Goal: Task Accomplishment & Management: Use online tool/utility

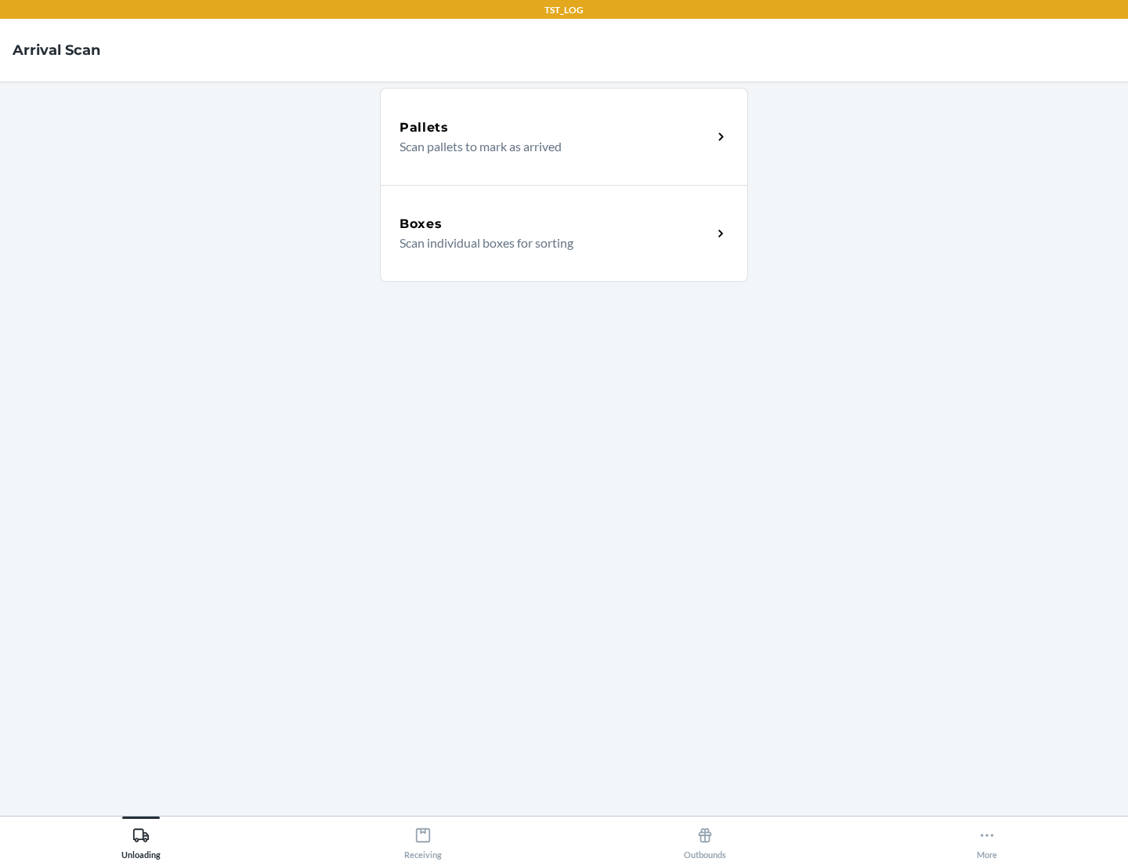
click at [555, 224] on div "Boxes" at bounding box center [555, 224] width 313 height 19
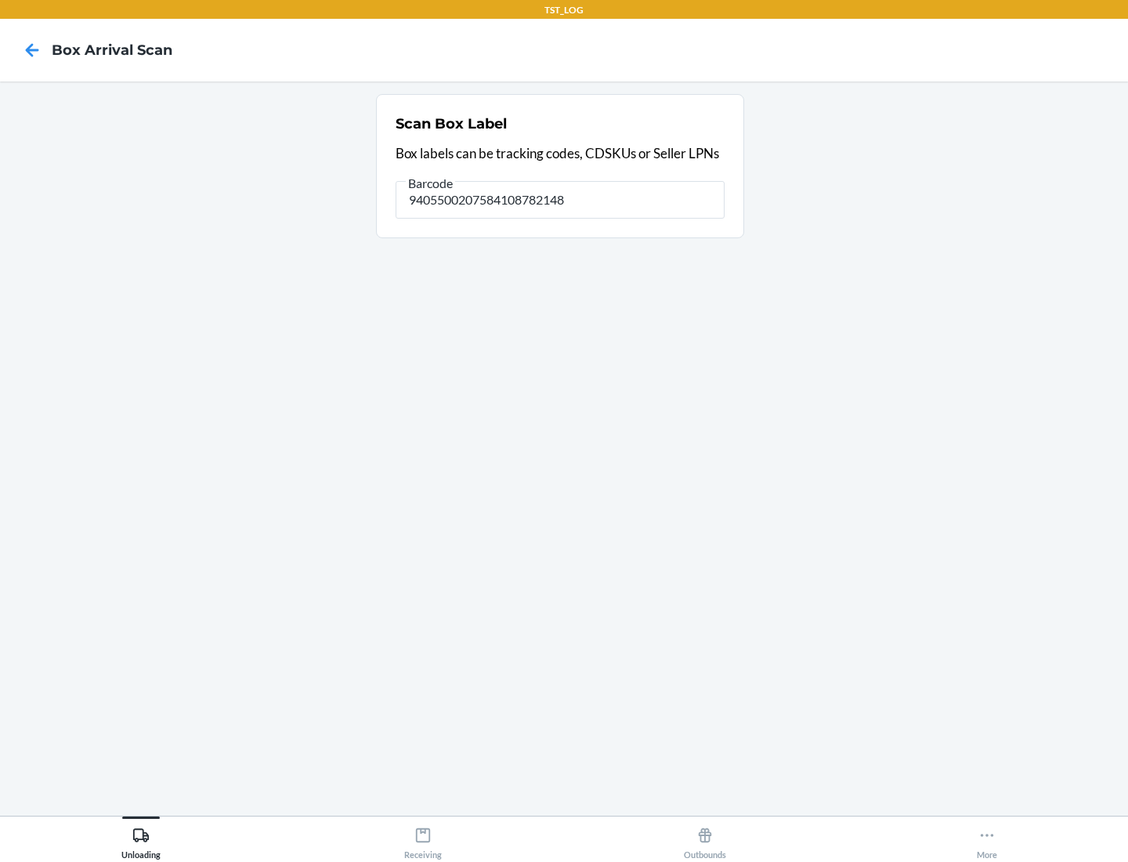
type input "9405500207584108782148"
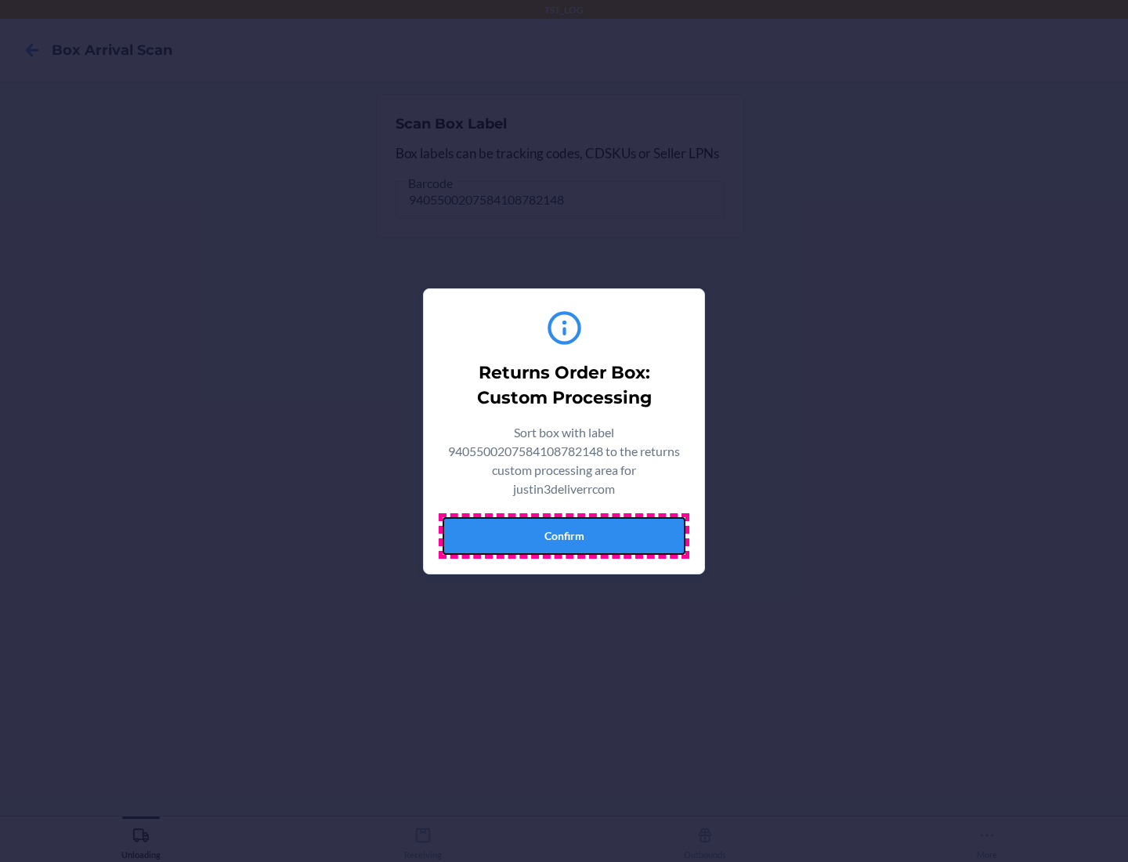
click at [564, 535] on button "Confirm" at bounding box center [564, 536] width 243 height 38
